Goal: Book appointment/travel/reservation

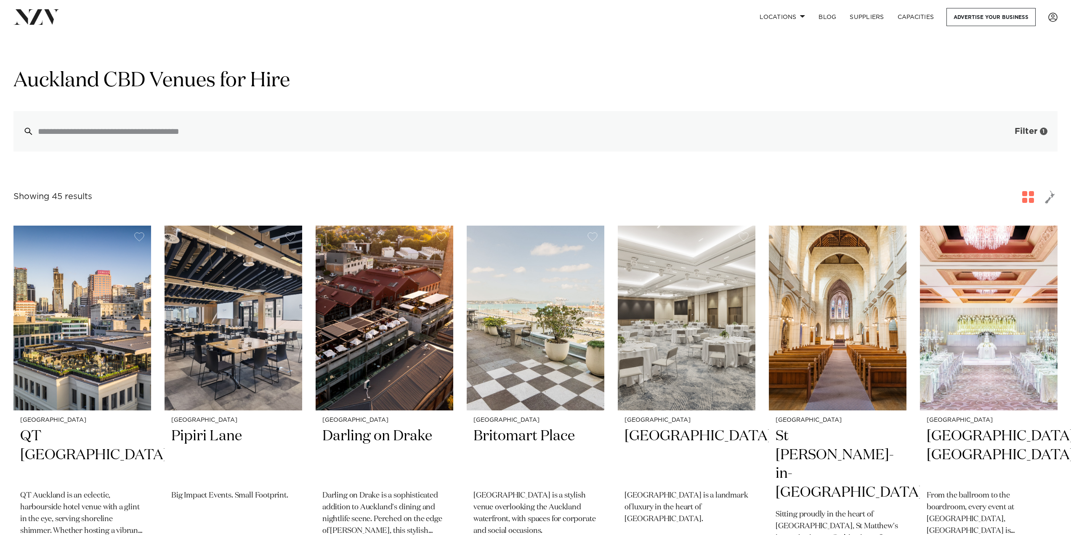
click at [1030, 131] on span "Filter" at bounding box center [1026, 131] width 23 height 8
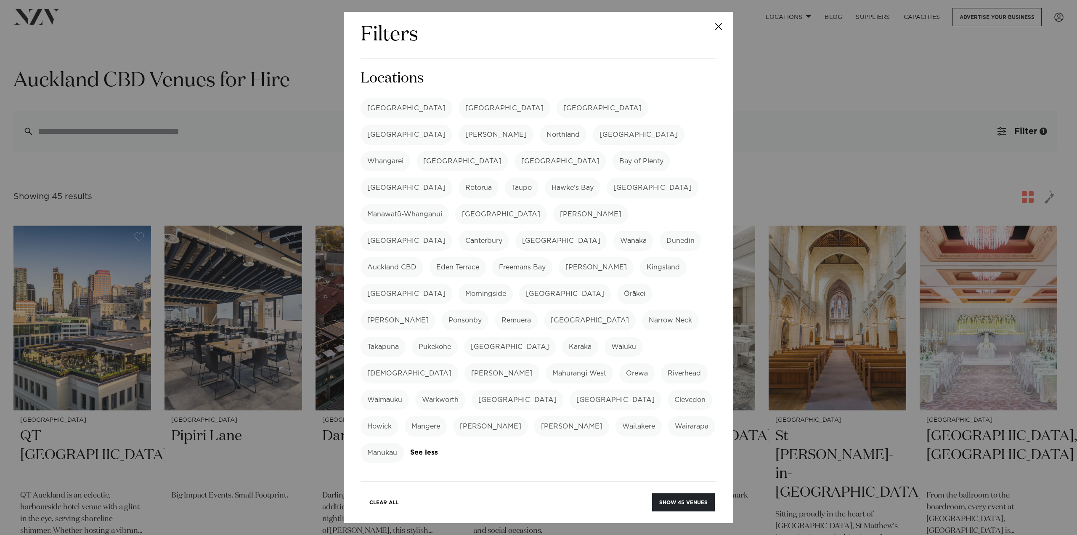
click at [486, 257] on label "Eden Terrace" at bounding box center [458, 267] width 56 height 20
click at [553, 257] on label "Freemans Bay" at bounding box center [522, 267] width 60 height 20
click at [634, 257] on label "[PERSON_NAME]" at bounding box center [596, 267] width 75 height 20
click at [436, 310] on label "[PERSON_NAME]" at bounding box center [398, 320] width 75 height 20
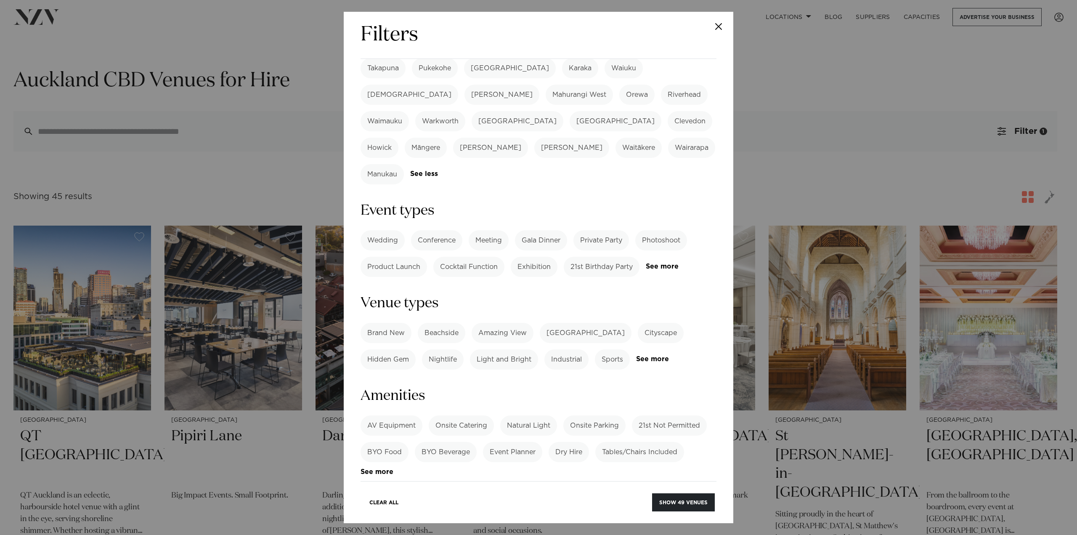
scroll to position [281, 0]
click at [612, 255] on label "21st Birthday Party" at bounding box center [602, 265] width 76 height 20
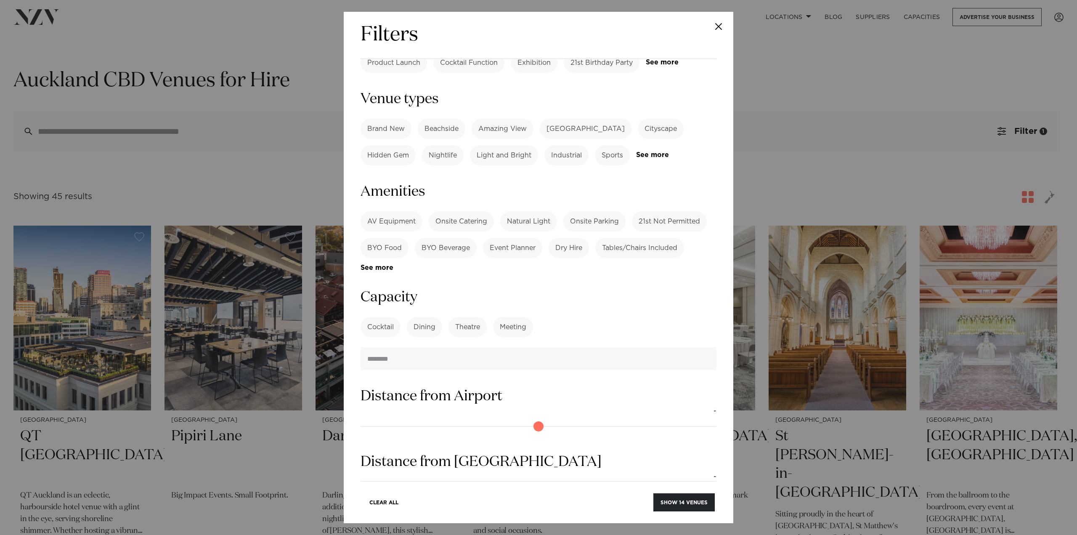
scroll to position [486, 0]
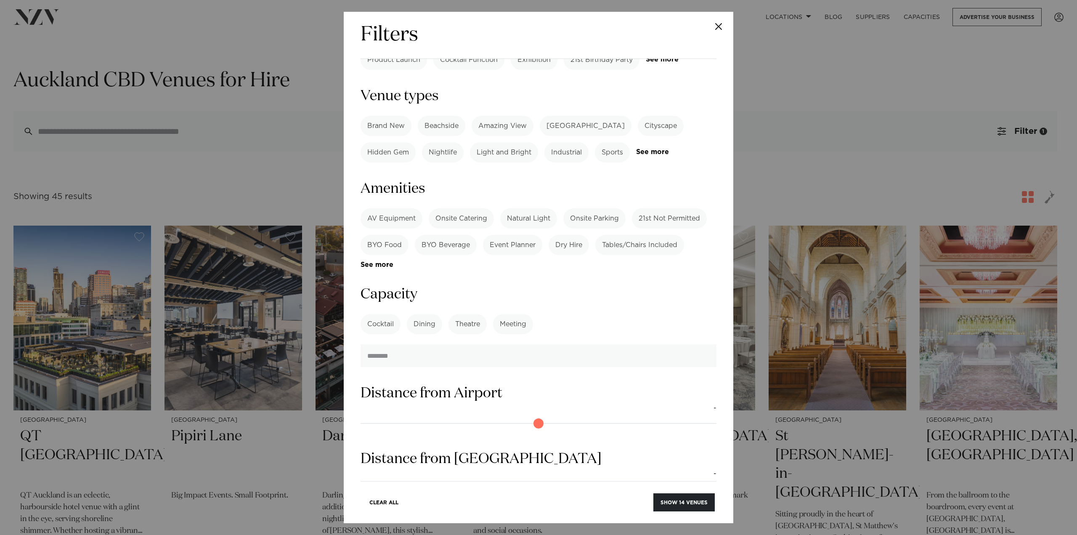
click at [454, 235] on label "BYO Beverage" at bounding box center [446, 245] width 62 height 20
click at [393, 235] on label "BYO Food" at bounding box center [385, 245] width 48 height 20
click at [601, 208] on label "Onsite Parking" at bounding box center [595, 218] width 62 height 20
click at [644, 235] on label "Tables/Chairs Included" at bounding box center [640, 245] width 89 height 20
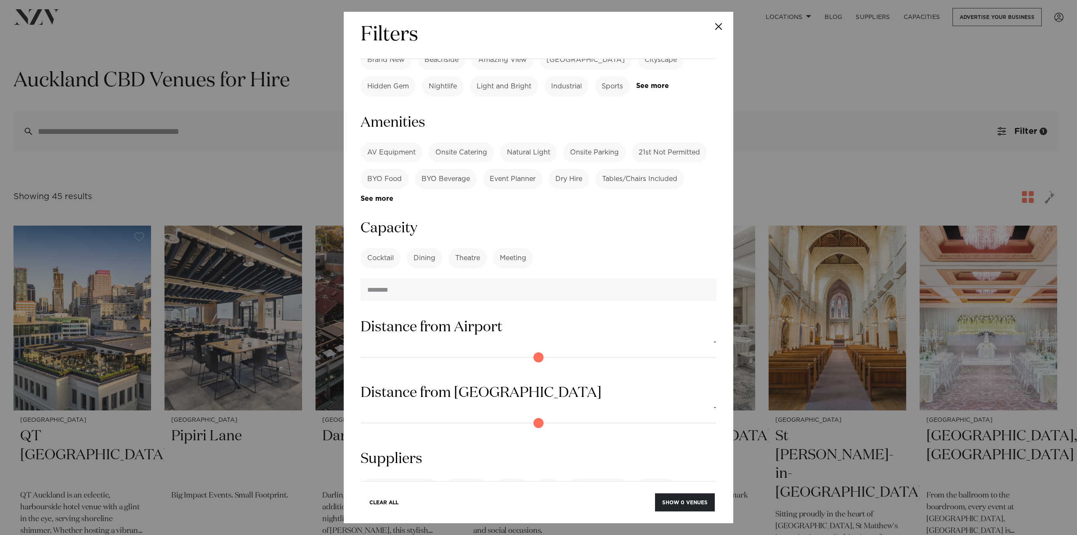
scroll to position [561, 0]
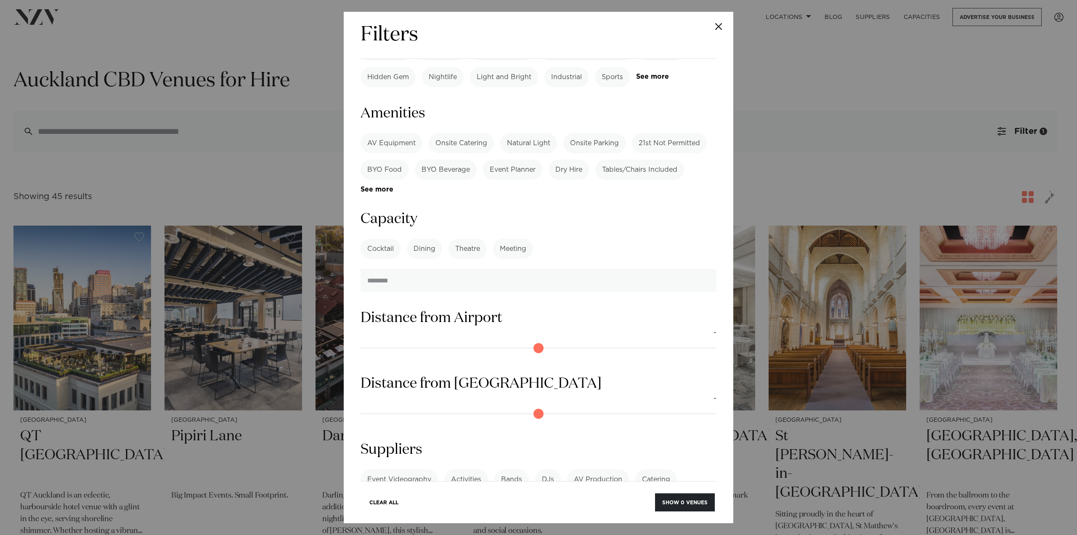
click at [391, 239] on label "Cocktail" at bounding box center [381, 249] width 40 height 20
click at [419, 239] on label "Dining" at bounding box center [424, 249] width 35 height 20
click at [426, 522] on link "See more" at bounding box center [394, 525] width 66 height 7
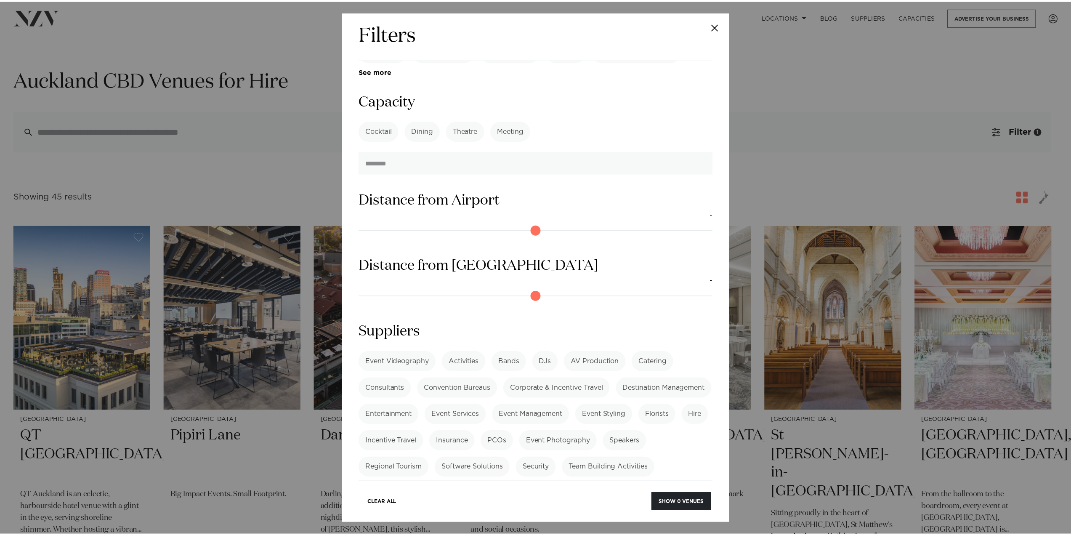
scroll to position [694, 0]
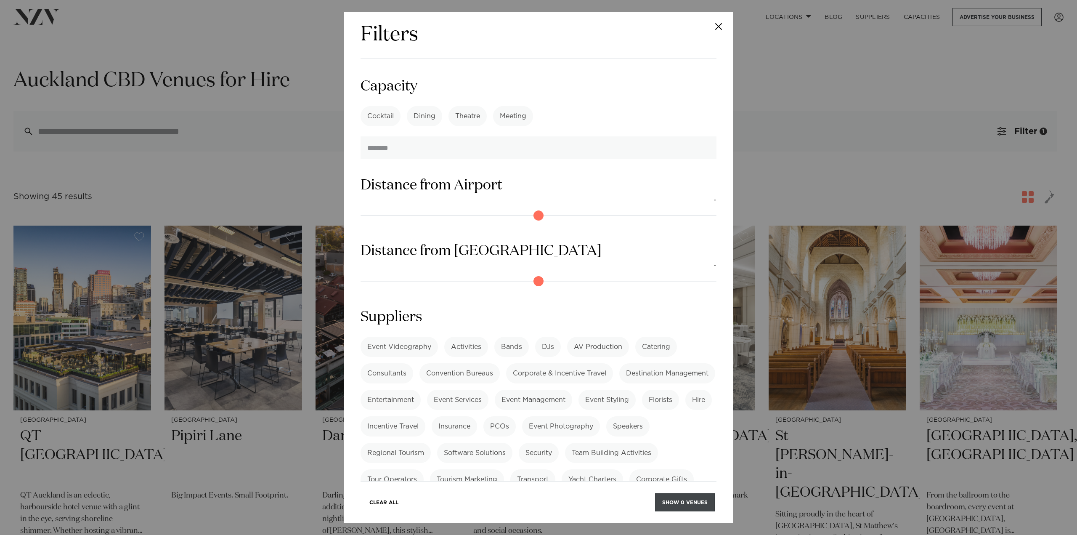
click at [685, 507] on button "Show 0 venues" at bounding box center [685, 502] width 60 height 18
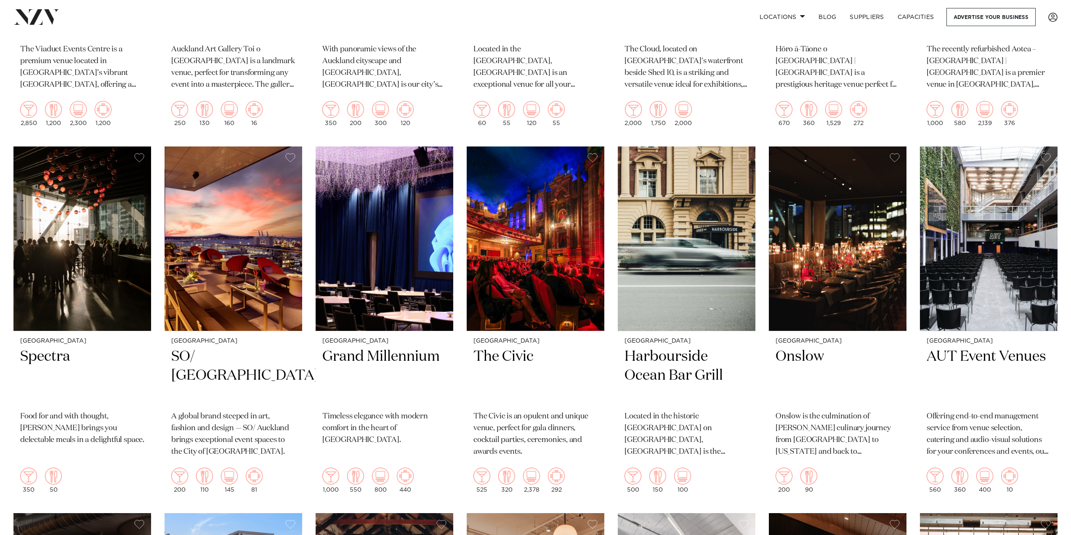
scroll to position [1392, 0]
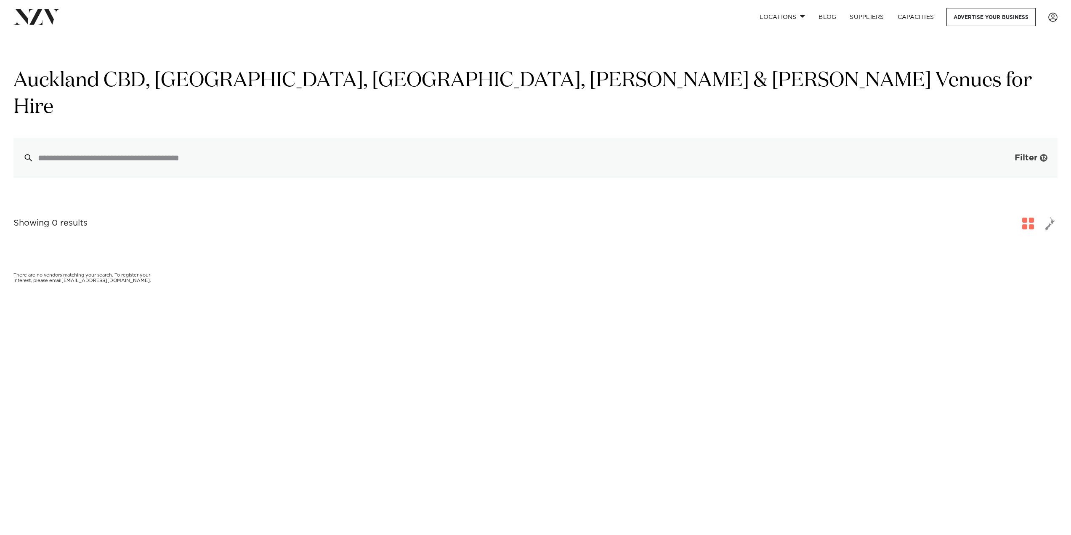
click at [1038, 138] on button "Filter 12" at bounding box center [1023, 158] width 70 height 40
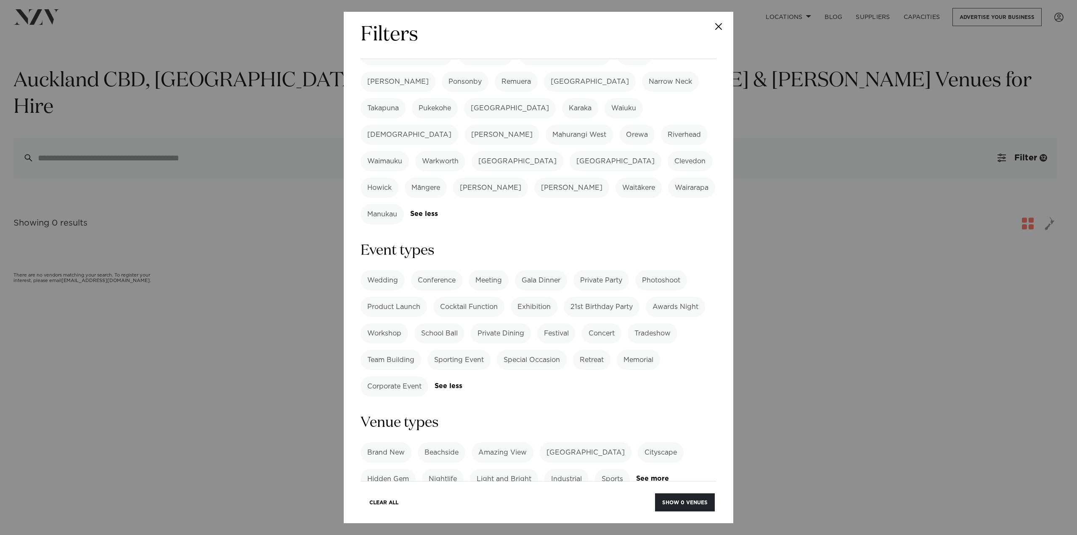
scroll to position [260, 0]
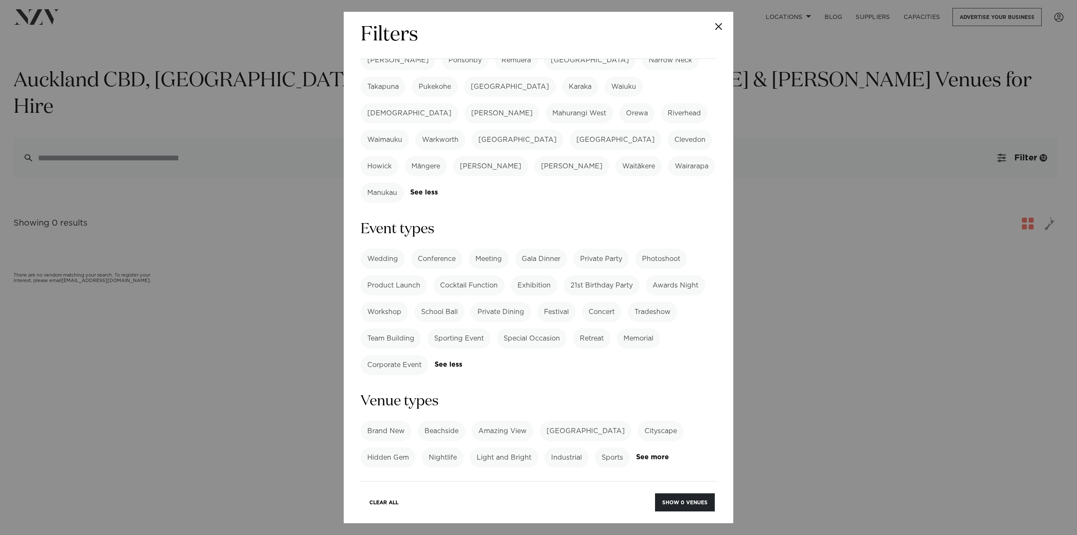
click at [609, 249] on label "Private Party" at bounding box center [602, 259] width 56 height 20
click at [605, 275] on label "21st Birthday Party" at bounding box center [602, 285] width 76 height 20
click at [527, 328] on label "Special Occasion" at bounding box center [532, 338] width 70 height 20
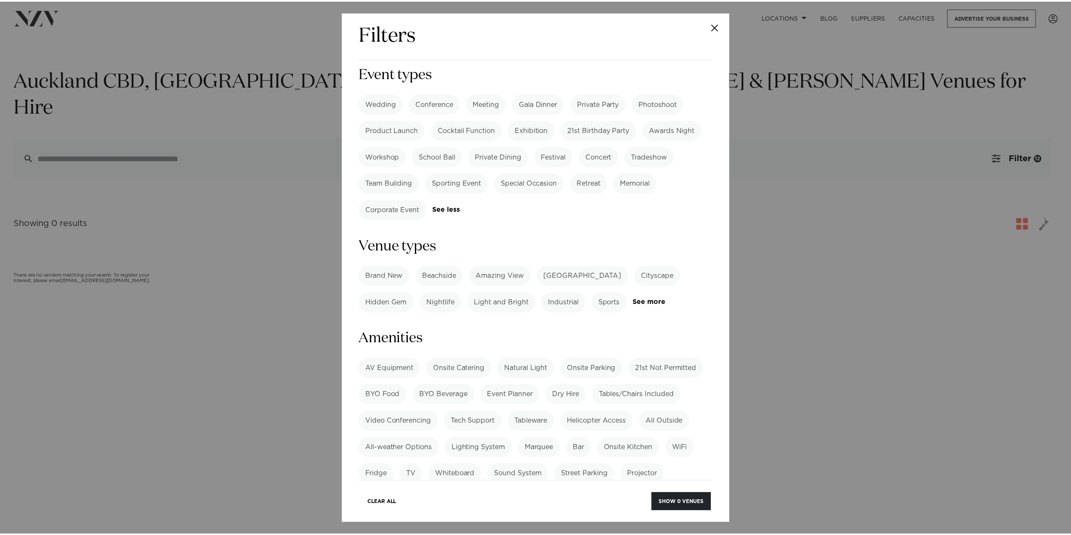
scroll to position [477, 0]
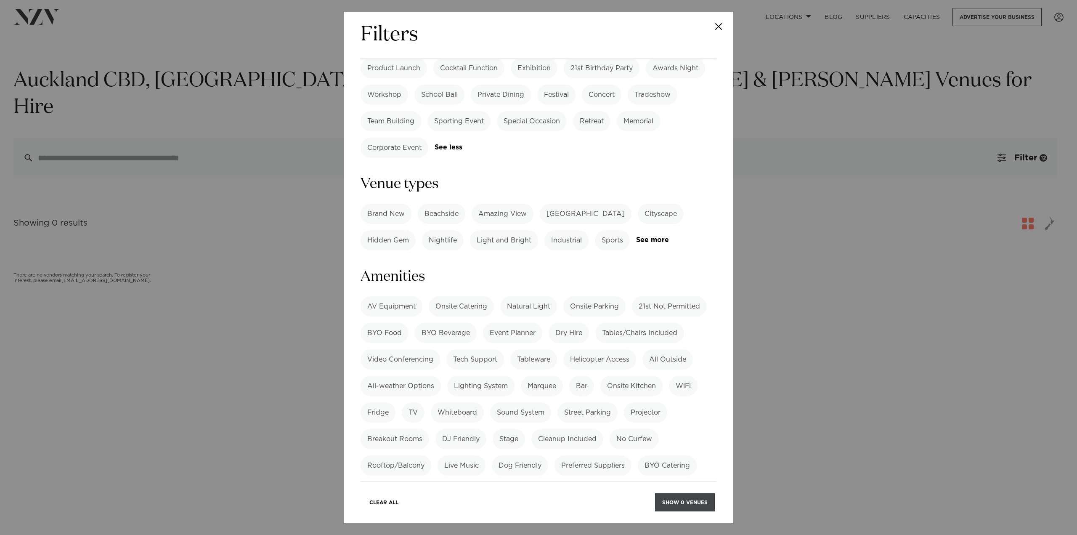
click at [689, 507] on button "Show 0 venues" at bounding box center [685, 502] width 60 height 18
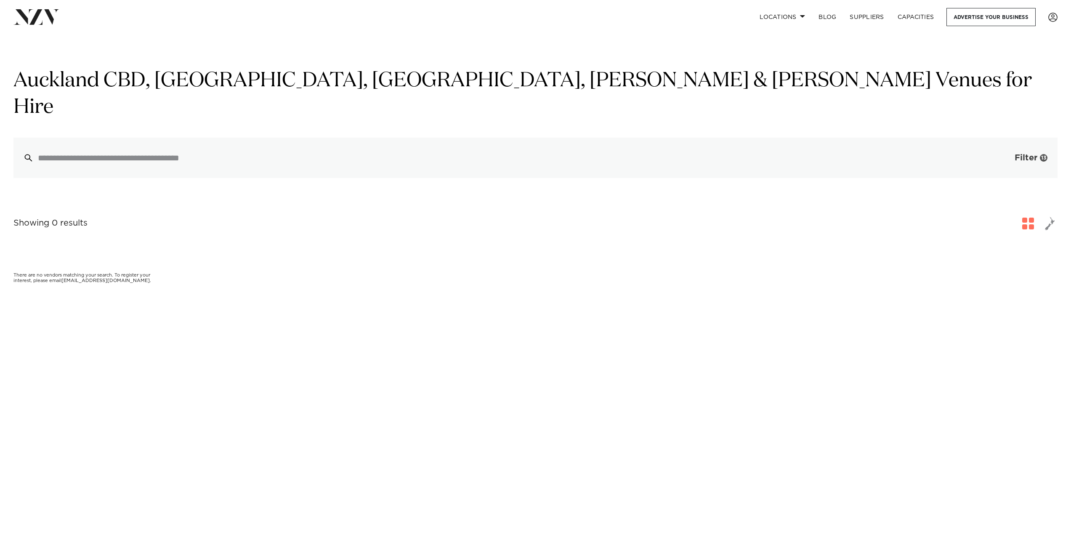
click at [1031, 154] on span "Filter" at bounding box center [1026, 158] width 23 height 8
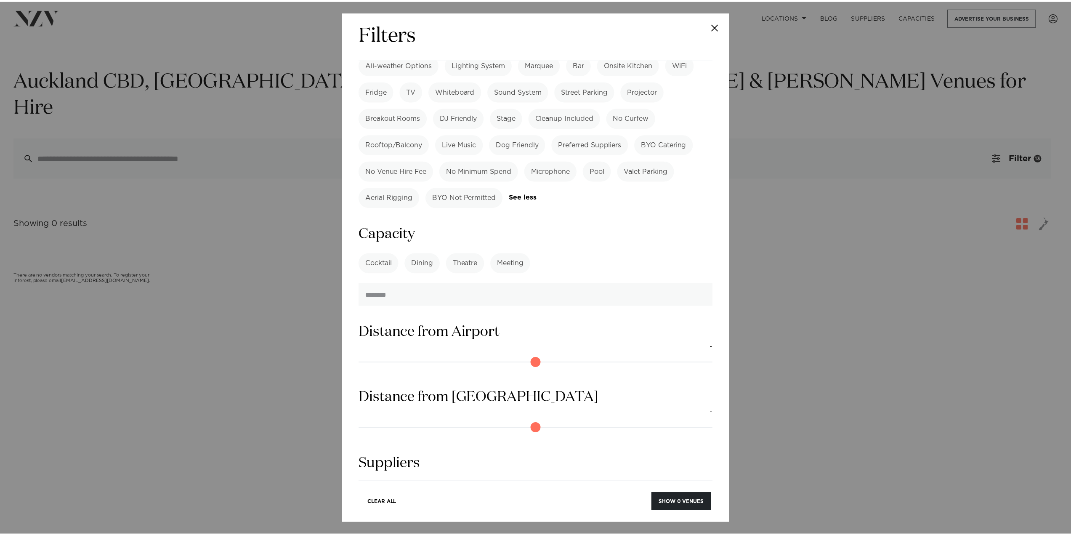
scroll to position [799, 0]
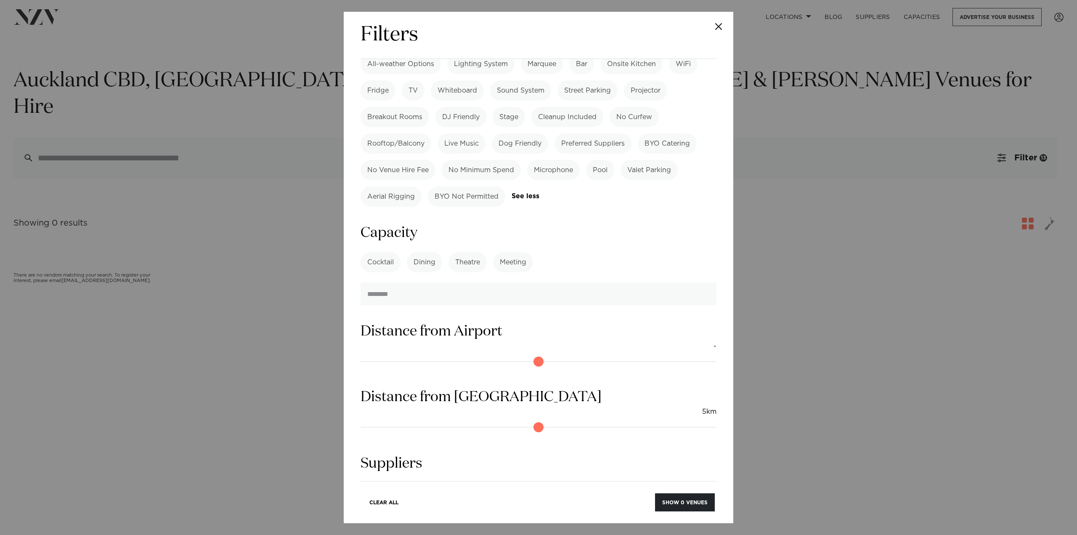
drag, startPoint x: 368, startPoint y: 336, endPoint x: 376, endPoint y: 336, distance: 8.4
type input "*"
click at [376, 420] on input "range" at bounding box center [539, 426] width 356 height 13
drag, startPoint x: 367, startPoint y: 272, endPoint x: 402, endPoint y: 275, distance: 35.9
type input "**"
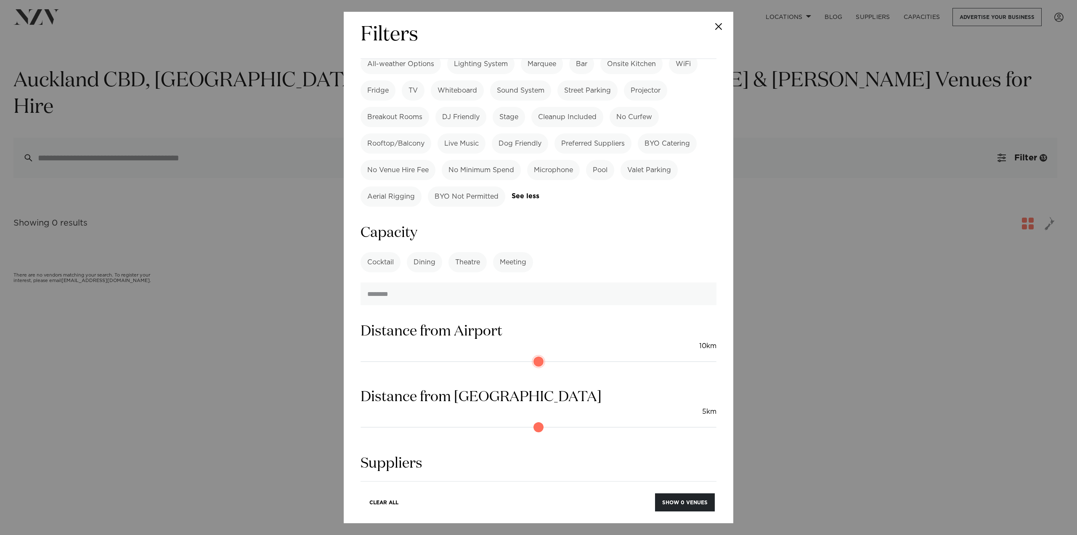
click at [402, 355] on input "range" at bounding box center [539, 361] width 356 height 13
click at [673, 500] on button "Show 0 venues" at bounding box center [685, 502] width 60 height 18
